Goal: Transaction & Acquisition: Subscribe to service/newsletter

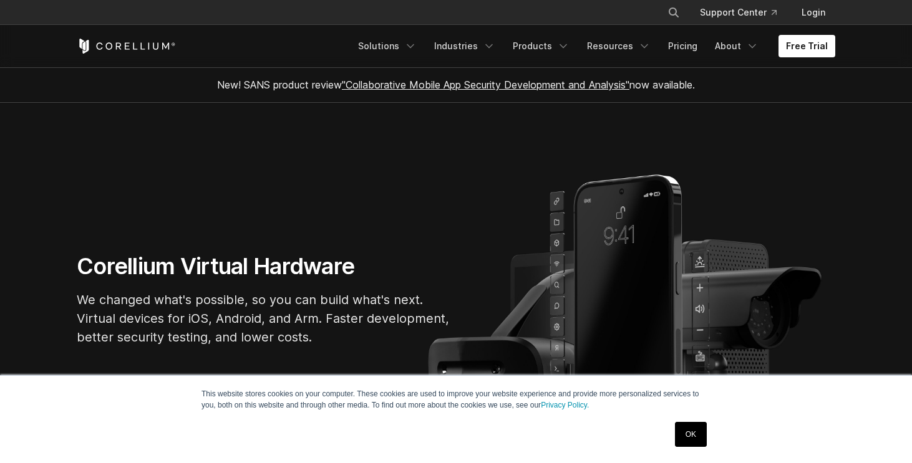
click at [674, 418] on div "OK" at bounding box center [690, 434] width 39 height 32
click at [693, 431] on link "OK" at bounding box center [691, 434] width 32 height 25
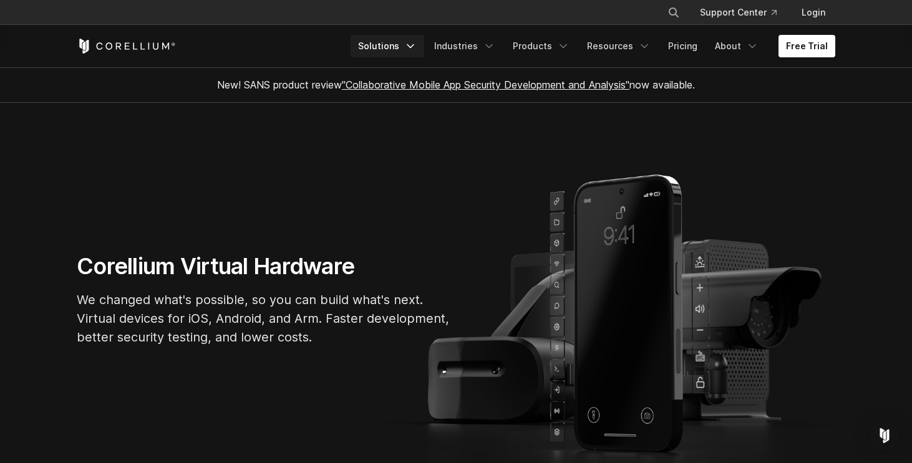
click at [408, 49] on link "Solutions" at bounding box center [387, 46] width 74 height 22
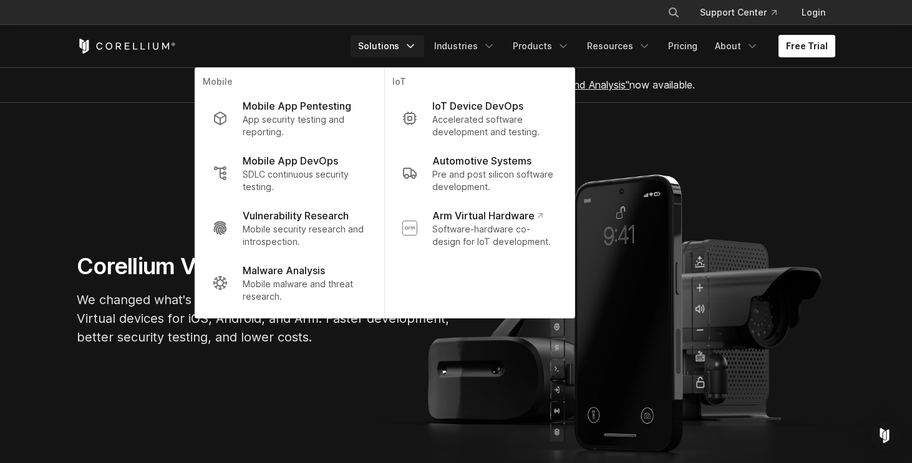
click at [816, 51] on link "Free Trial" at bounding box center [806, 46] width 57 height 22
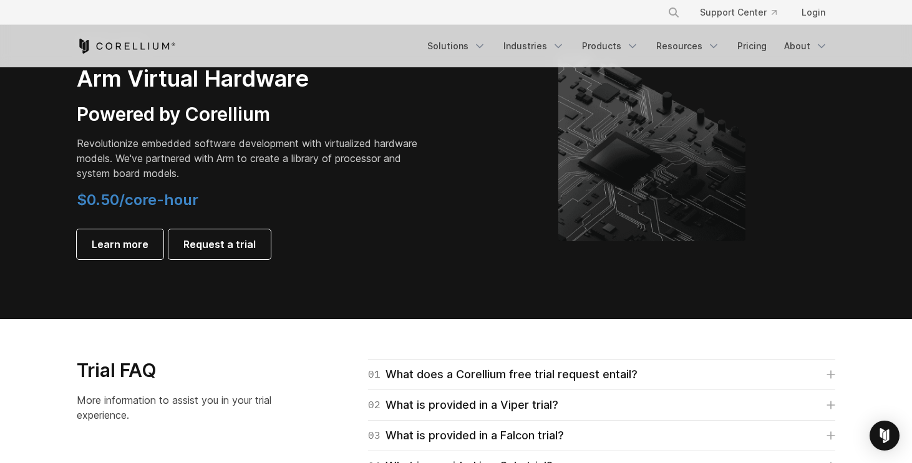
scroll to position [1671, 0]
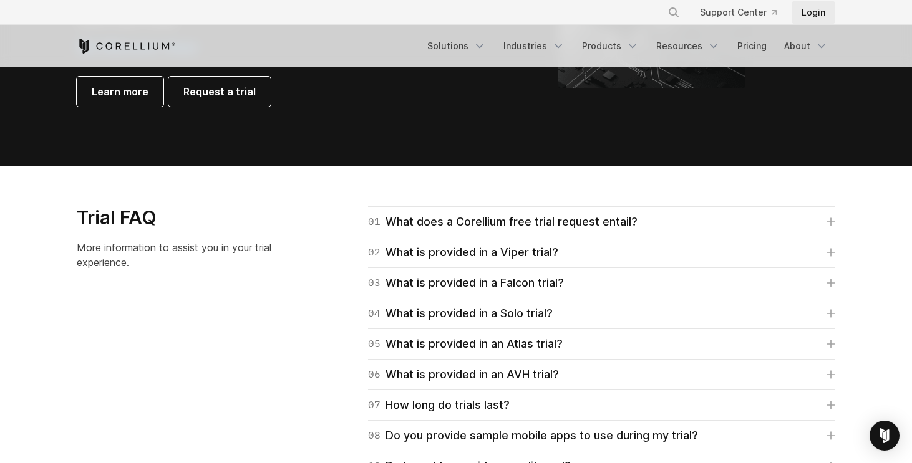
click at [808, 8] on link "Login" at bounding box center [813, 12] width 44 height 22
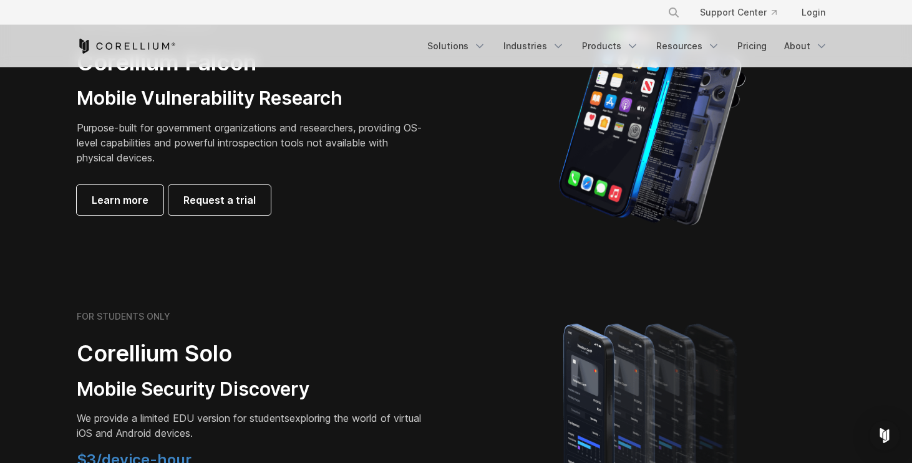
scroll to position [652, 0]
